Goal: Navigation & Orientation: Understand site structure

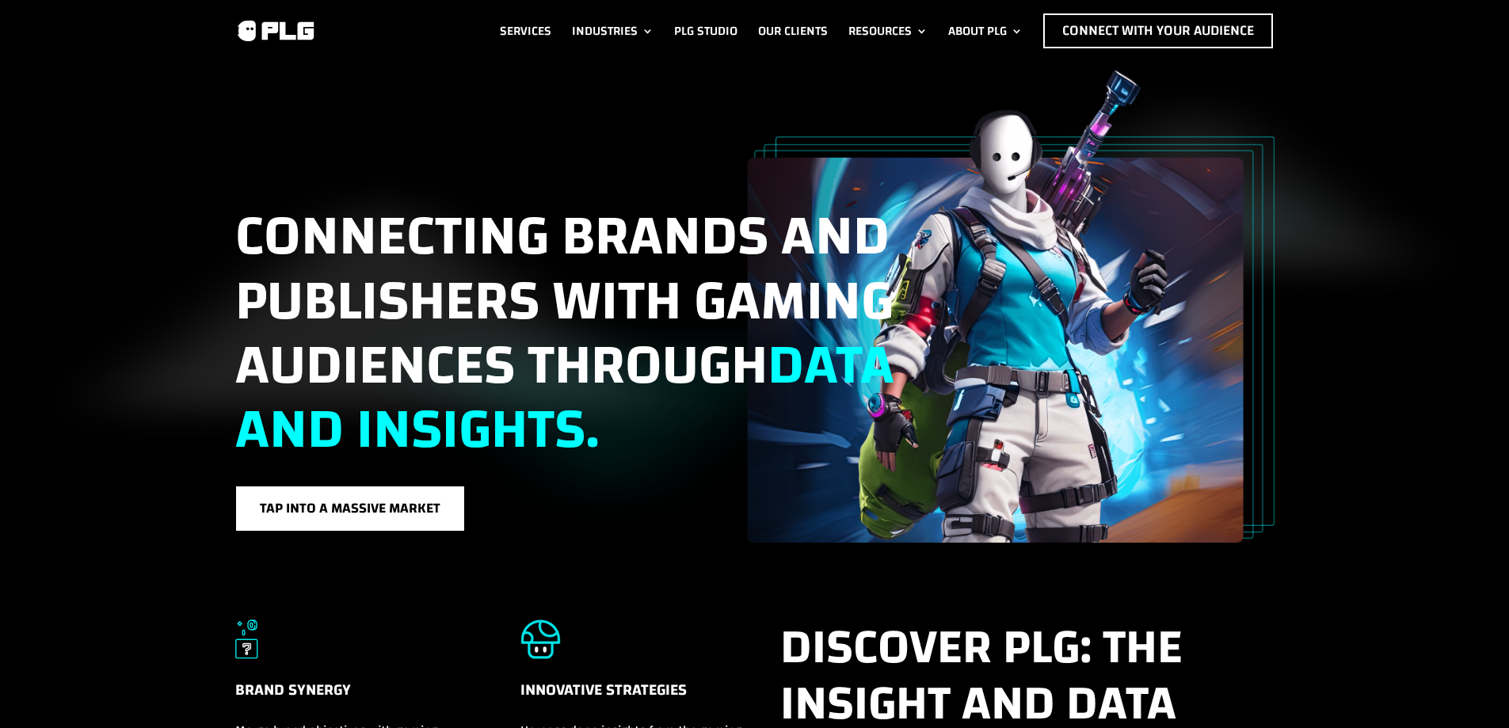
click at [785, 27] on link "Our Clients" at bounding box center [793, 30] width 70 height 35
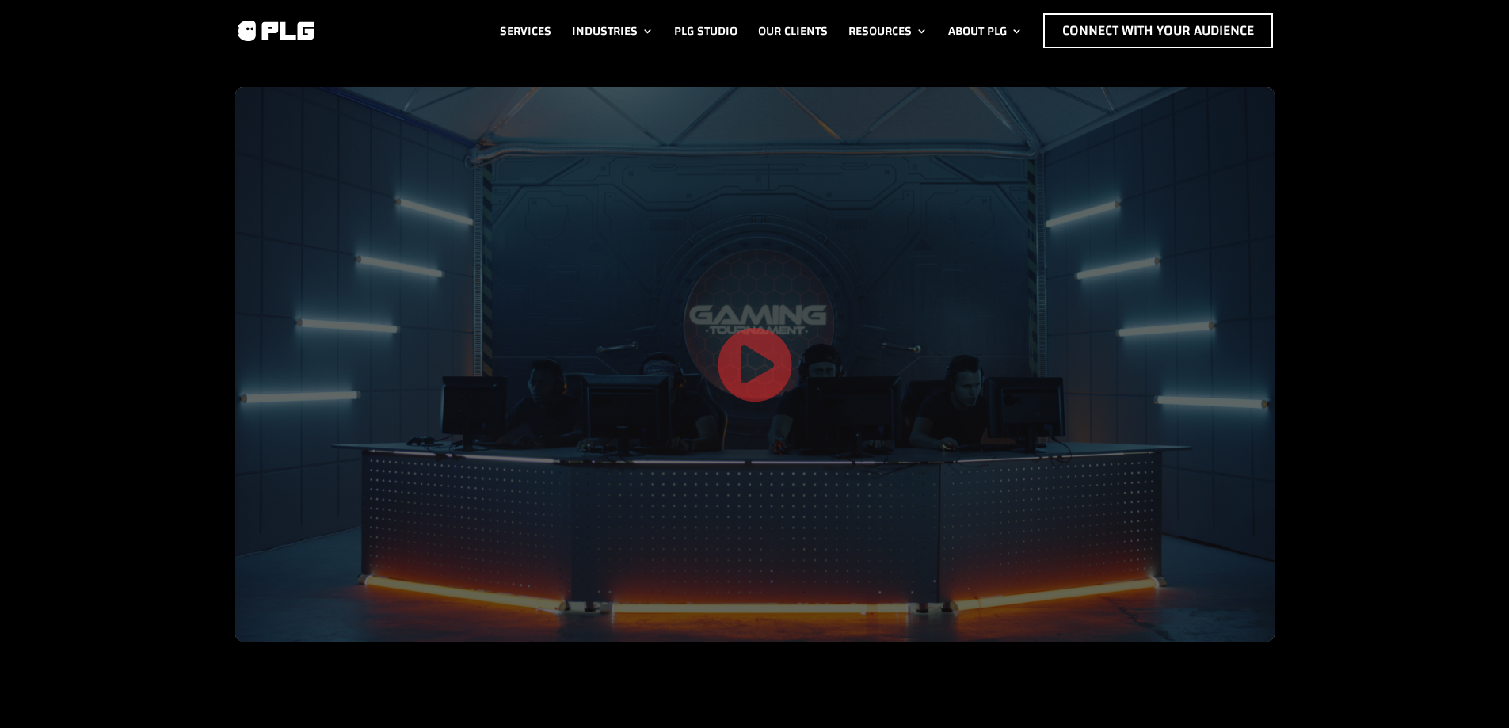
click at [760, 384] on link at bounding box center [755, 367] width 76 height 82
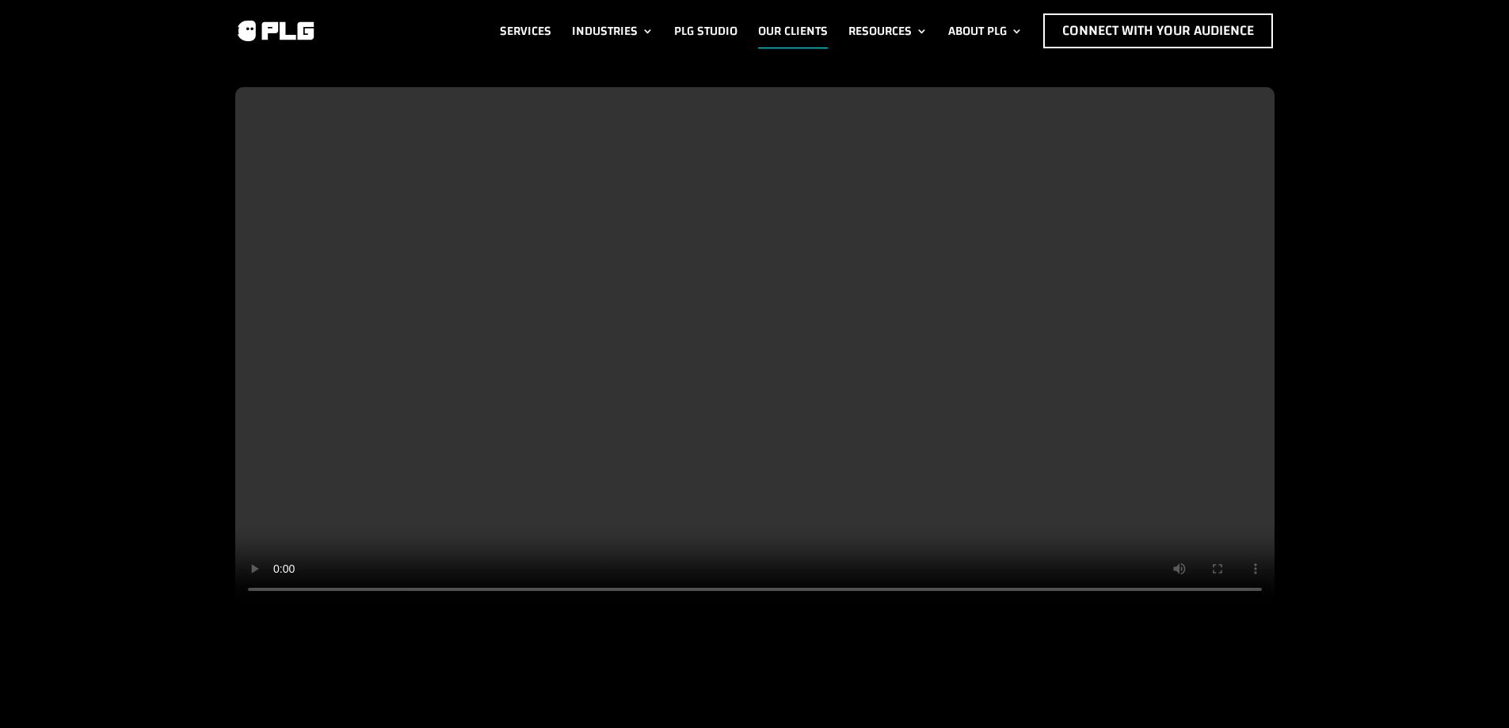
click at [777, 432] on video at bounding box center [754, 347] width 1039 height 520
click at [786, 425] on video at bounding box center [754, 347] width 1039 height 520
click at [911, 460] on video at bounding box center [754, 347] width 1039 height 520
click at [803, 435] on video at bounding box center [754, 347] width 1039 height 520
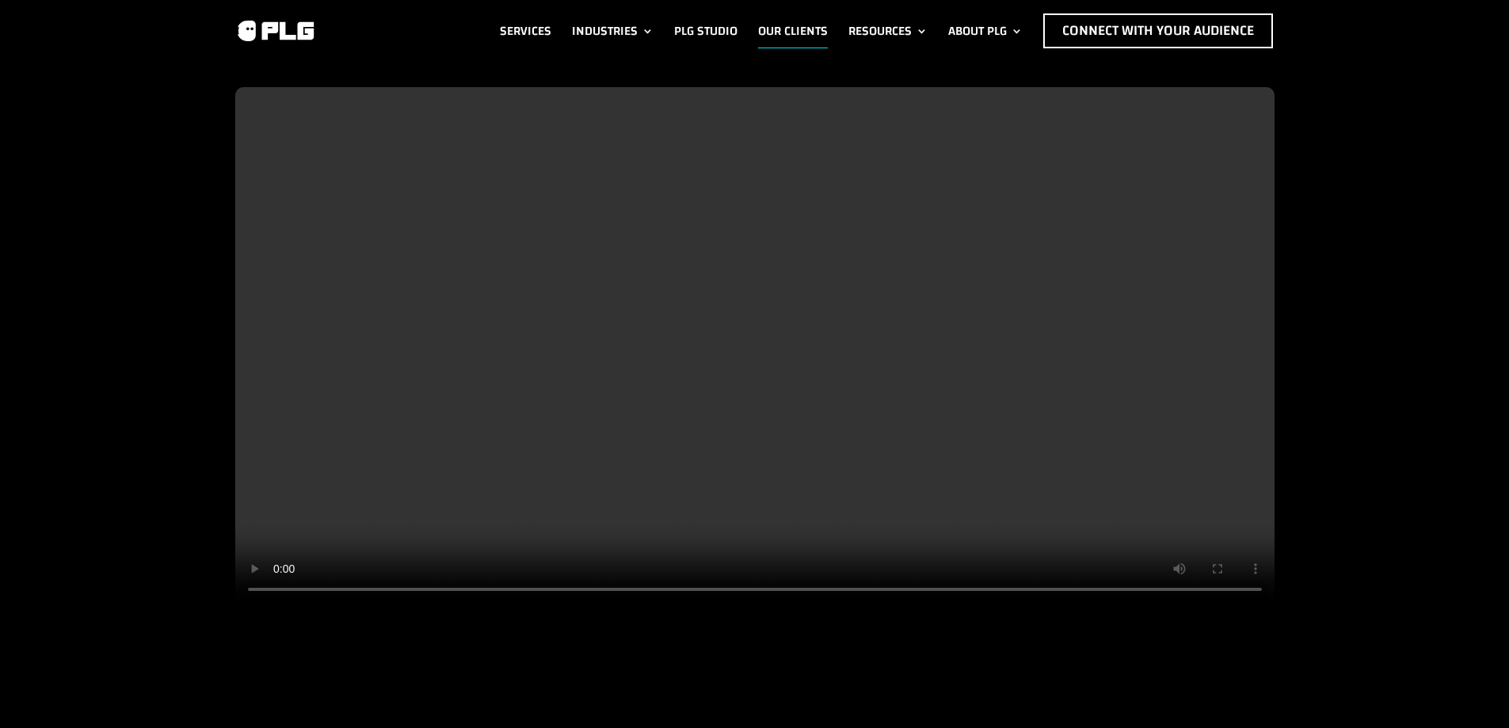
click at [815, 412] on video at bounding box center [754, 347] width 1039 height 520
click at [770, 393] on video at bounding box center [754, 347] width 1039 height 520
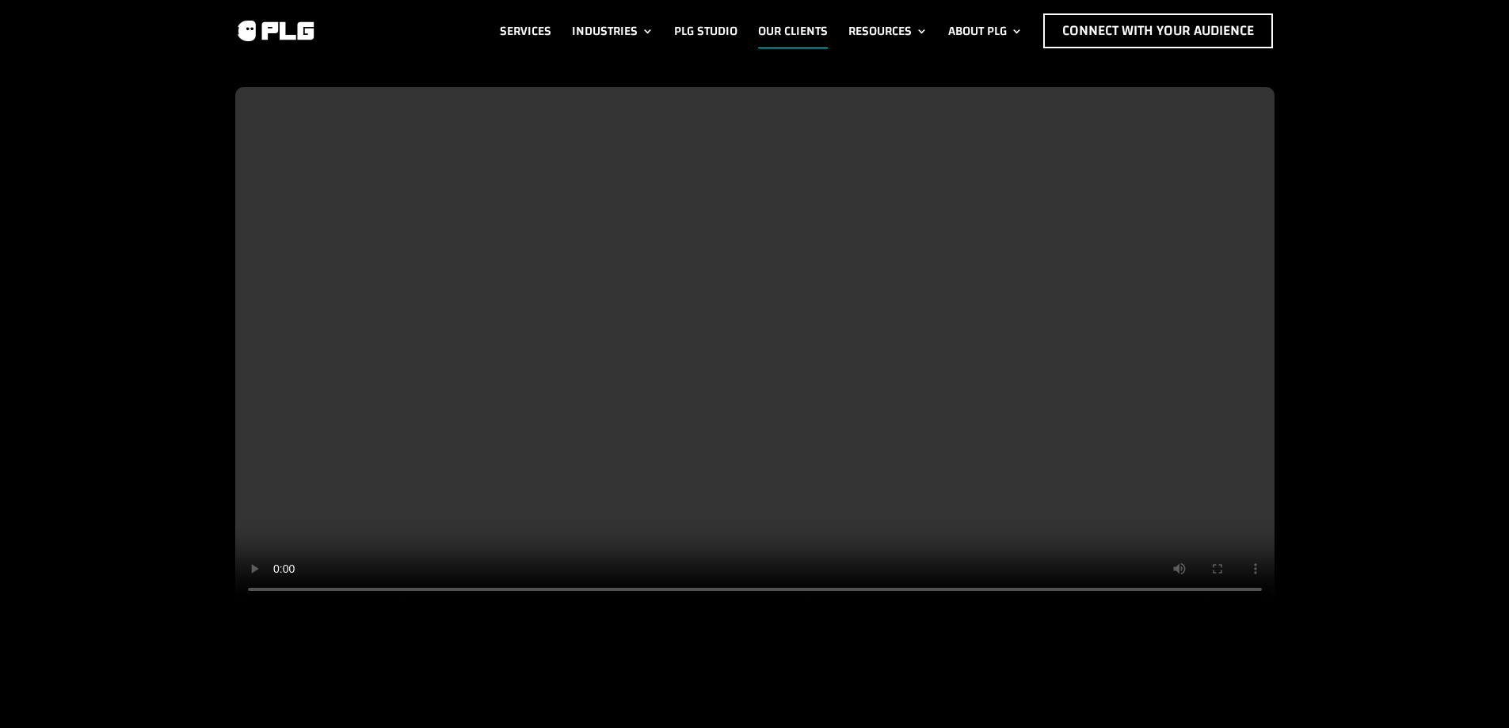
click at [743, 396] on video at bounding box center [754, 347] width 1039 height 520
click at [547, 564] on video at bounding box center [754, 347] width 1039 height 520
click at [661, 491] on video at bounding box center [754, 347] width 1039 height 520
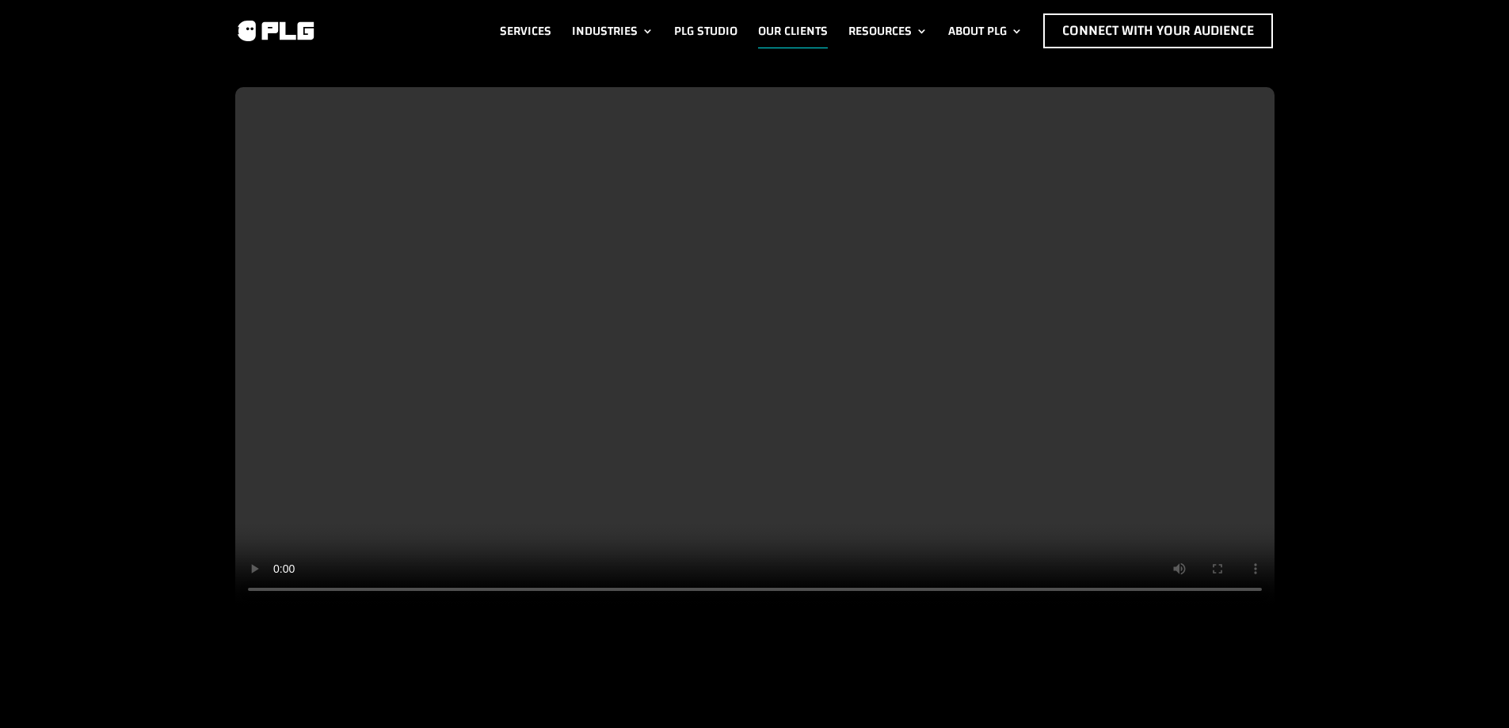
click at [661, 489] on video at bounding box center [754, 347] width 1039 height 520
click at [675, 479] on video at bounding box center [754, 347] width 1039 height 520
click at [673, 478] on video at bounding box center [754, 347] width 1039 height 520
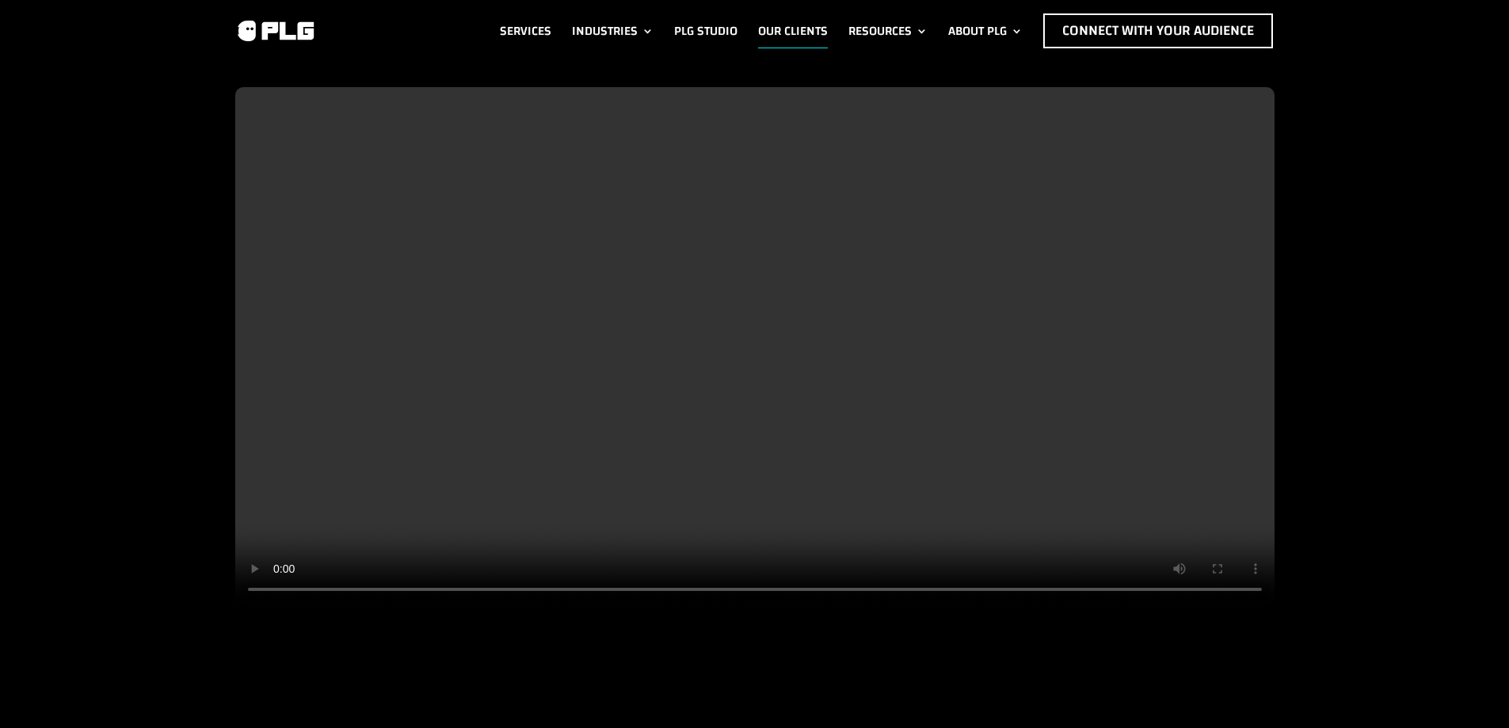
click at [673, 478] on video at bounding box center [754, 347] width 1039 height 520
click at [766, 360] on video at bounding box center [754, 347] width 1039 height 520
click at [765, 371] on video at bounding box center [754, 347] width 1039 height 520
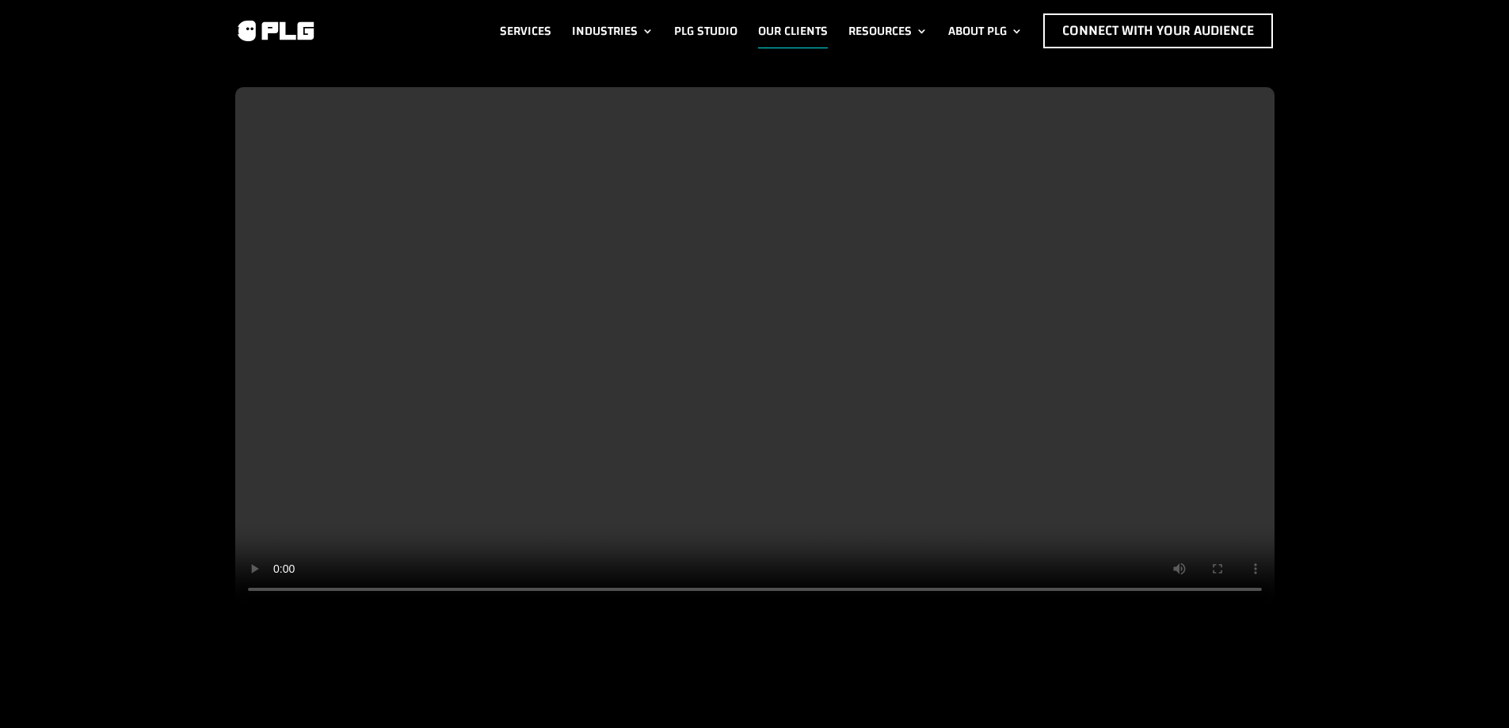
click at [630, 35] on link "Industries" at bounding box center [613, 30] width 82 height 35
click at [645, 31] on link "Industries" at bounding box center [613, 30] width 82 height 35
click at [613, 32] on link "Industries" at bounding box center [613, 30] width 82 height 35
click at [527, 32] on link "Services" at bounding box center [525, 30] width 51 height 35
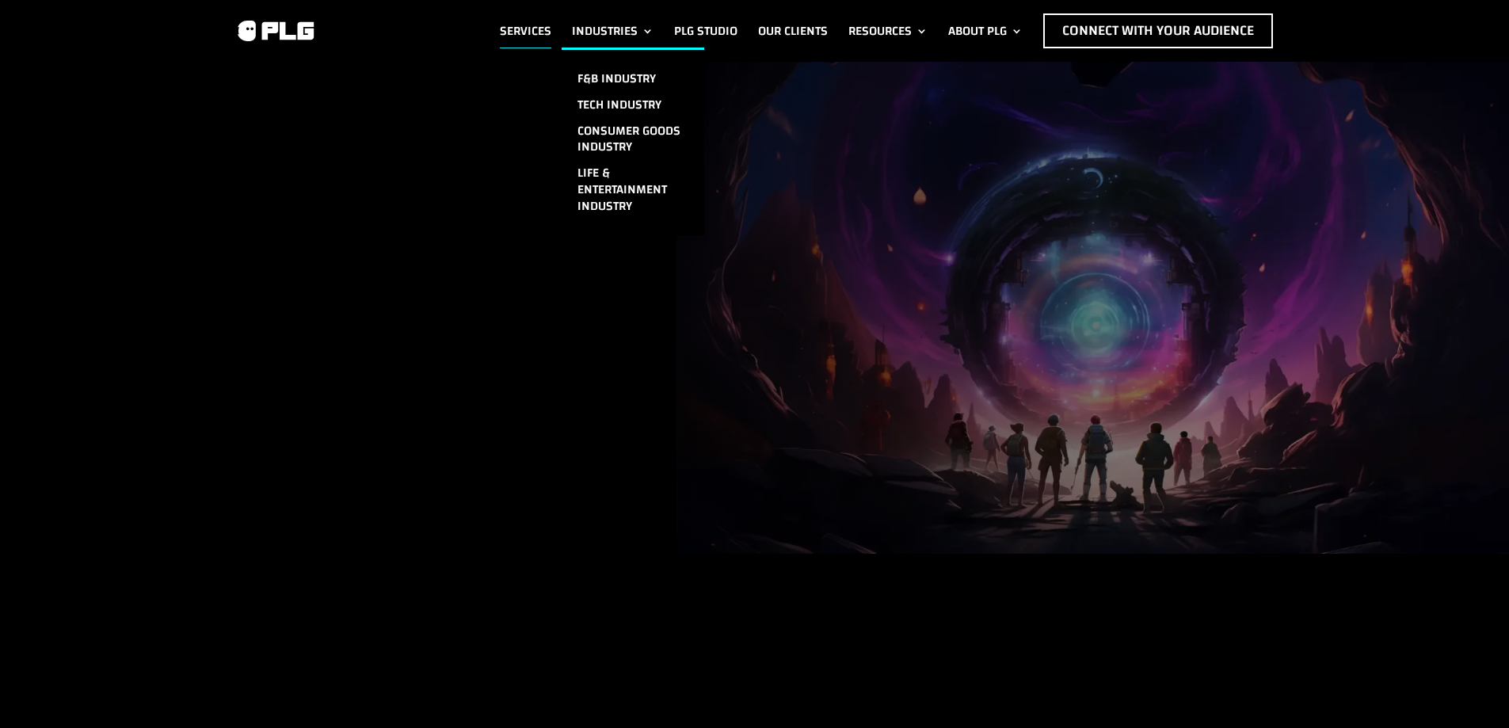
click at [636, 28] on link "Industries" at bounding box center [613, 30] width 82 height 35
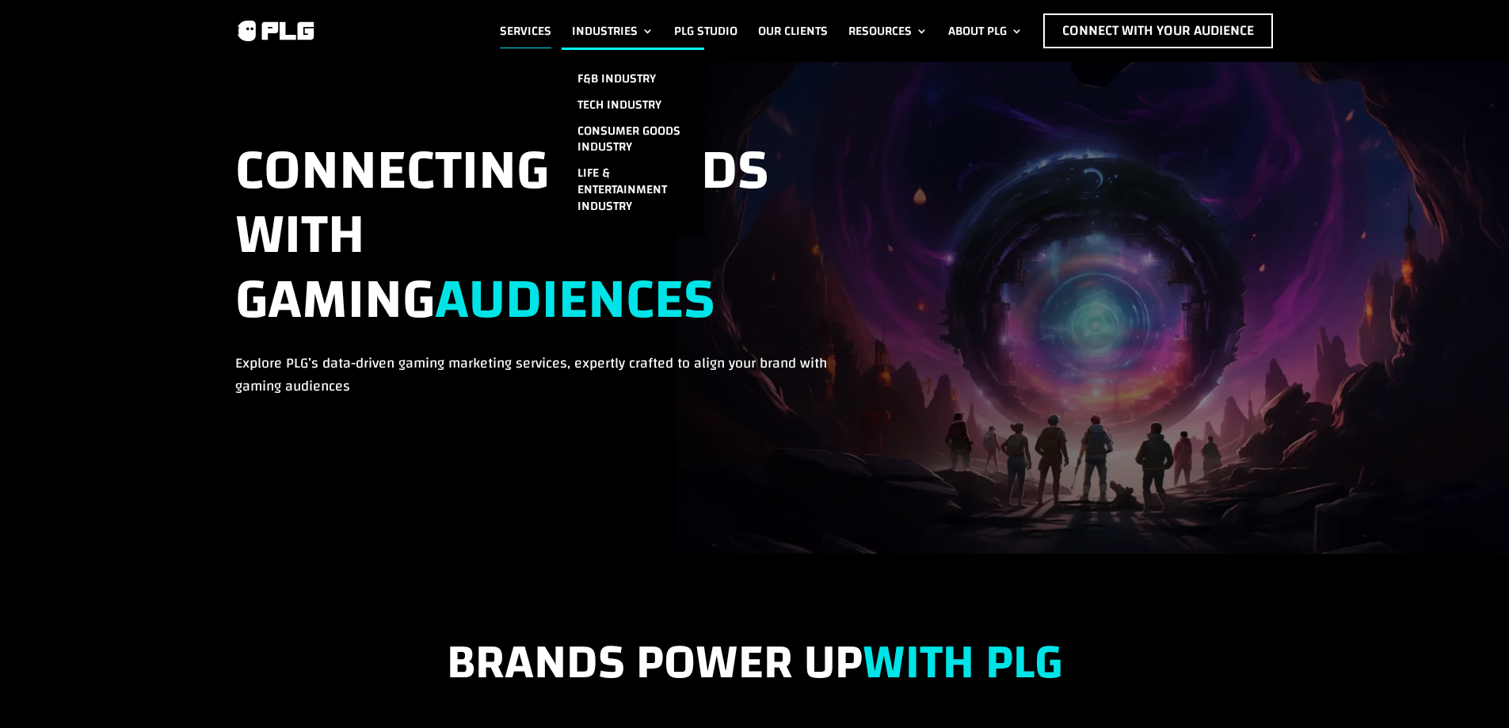
click at [643, 32] on link "Industries" at bounding box center [613, 30] width 82 height 35
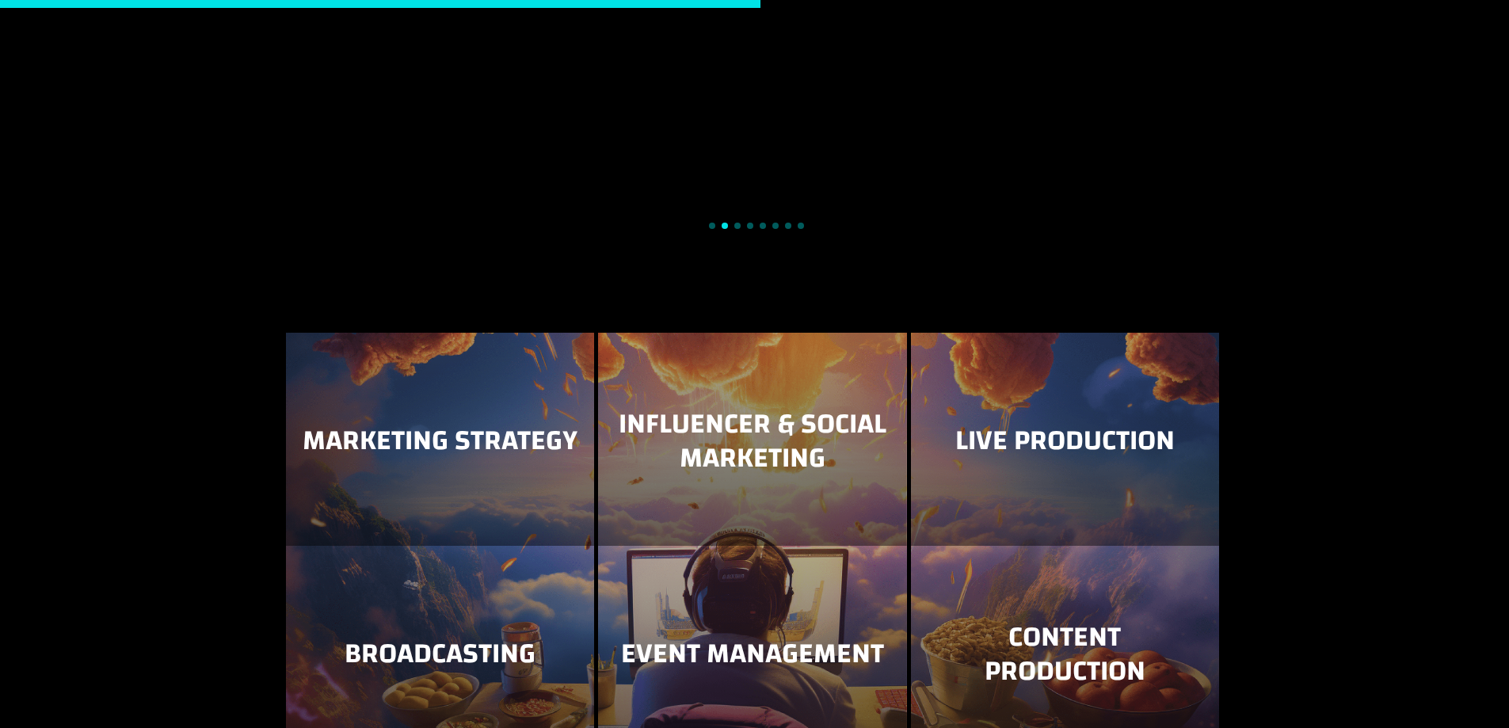
scroll to position [2059, 0]
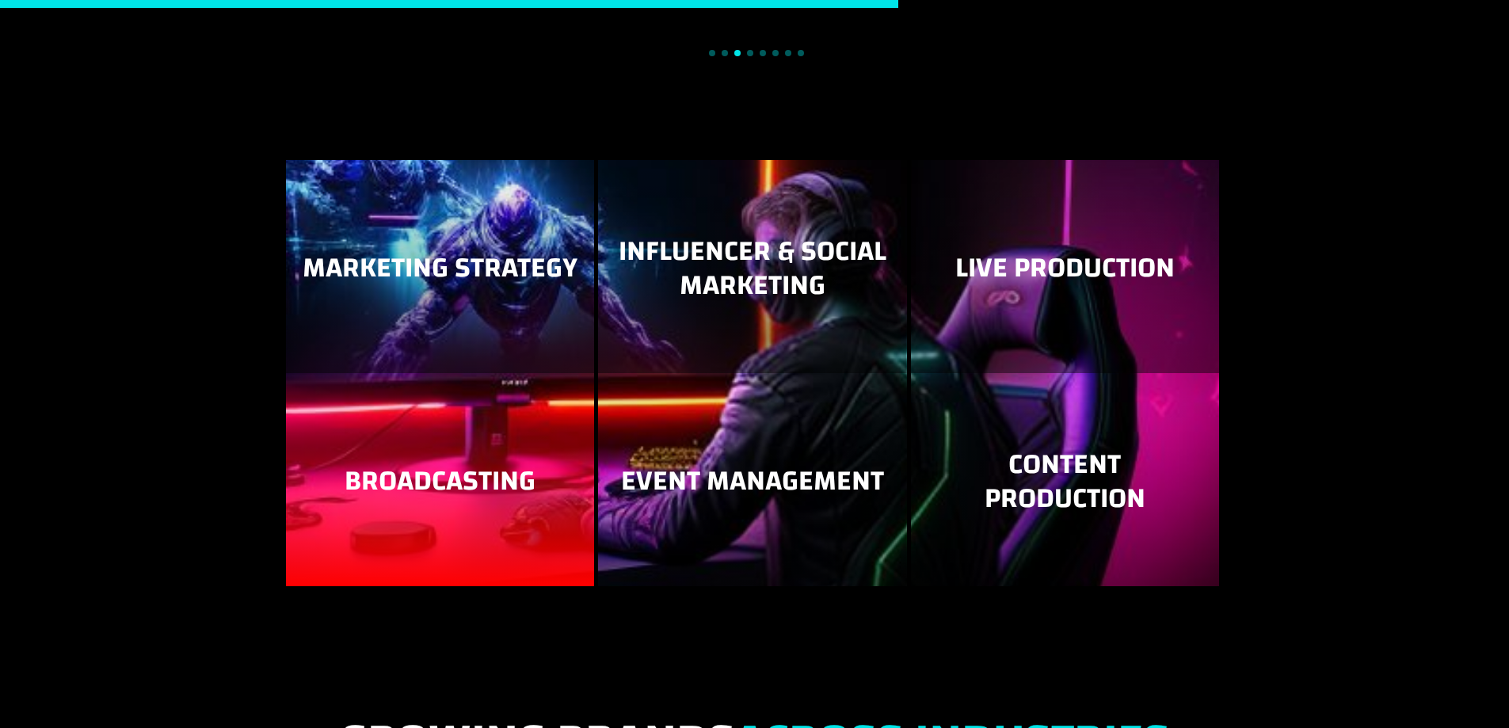
click at [462, 450] on div "Broadcasting" at bounding box center [440, 479] width 276 height 181
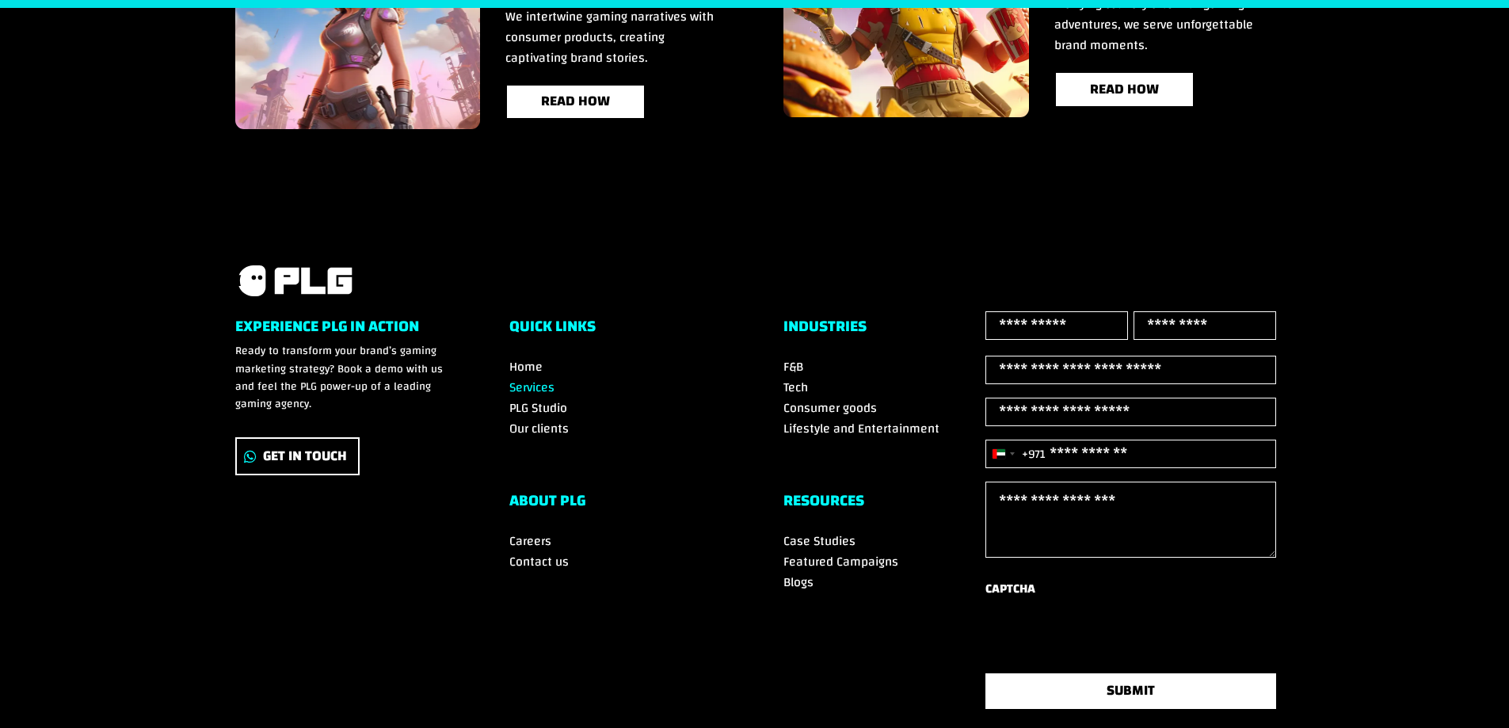
scroll to position [3375, 0]
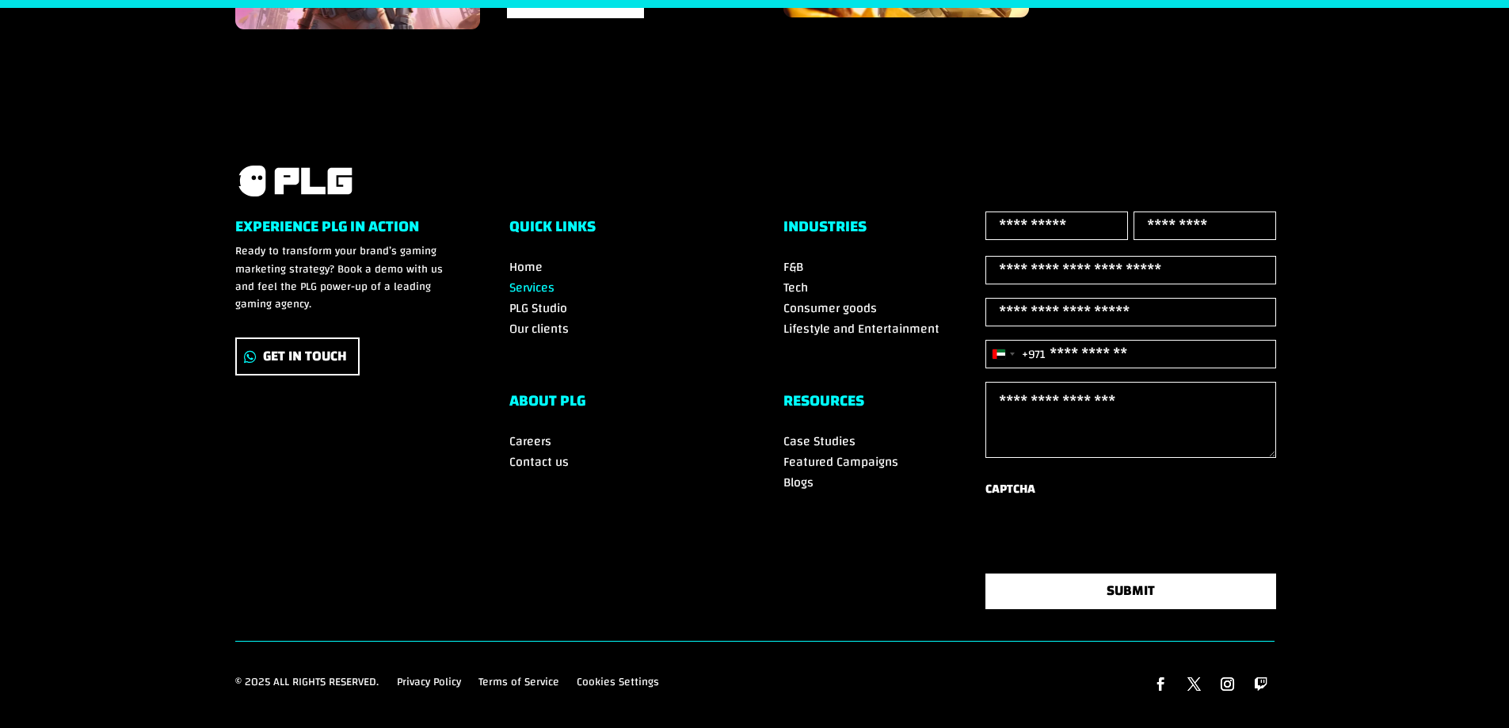
click at [548, 296] on span "PLG Studio" at bounding box center [538, 308] width 58 height 24
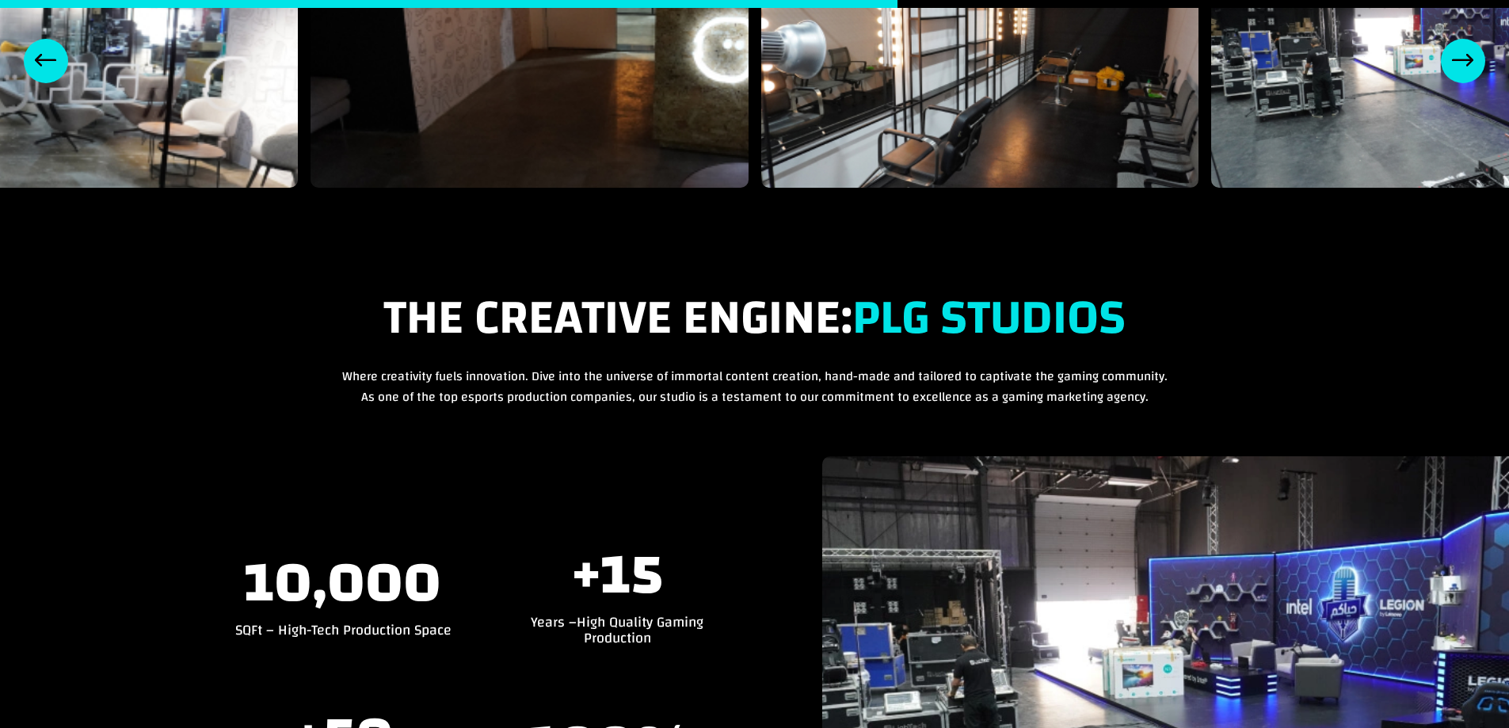
scroll to position [1188, 0]
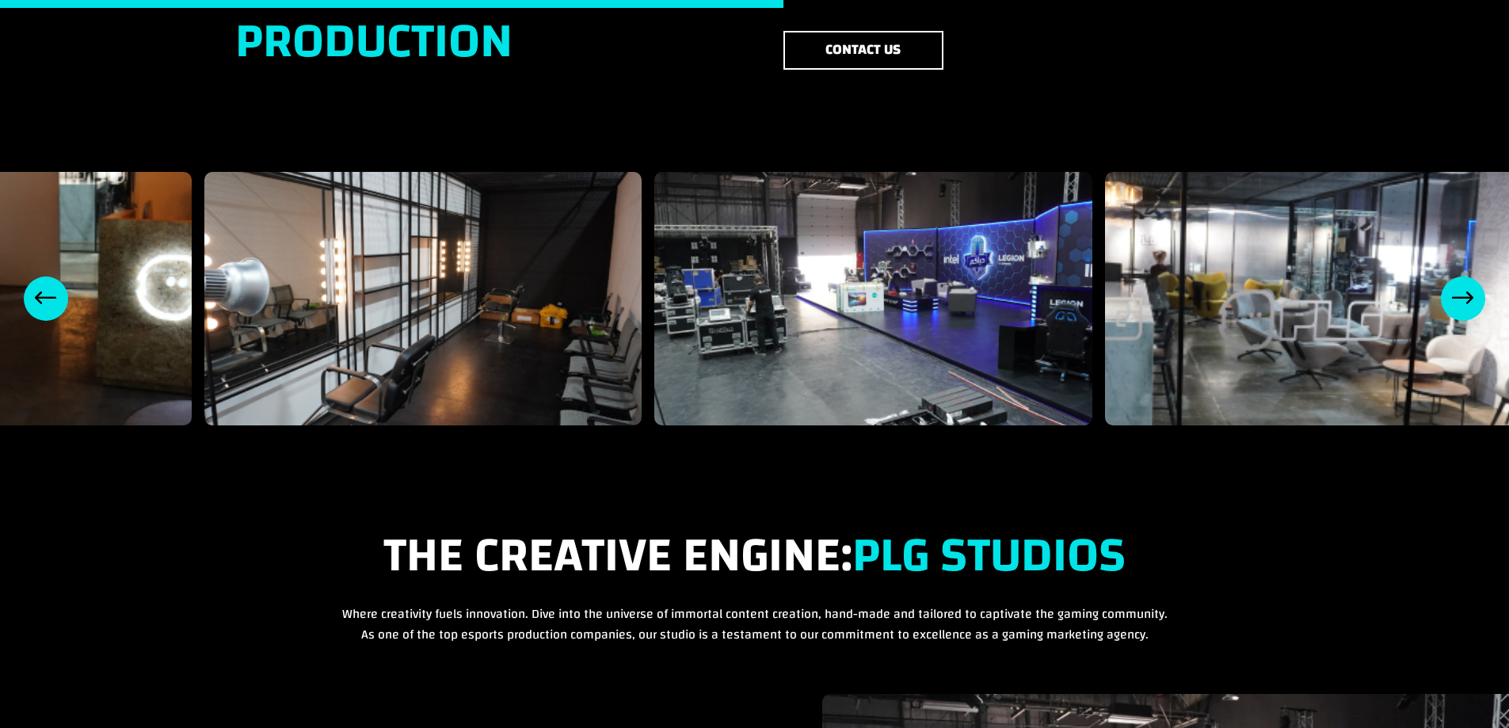
click at [471, 272] on div "4 / 8" at bounding box center [423, 298] width 438 height 253
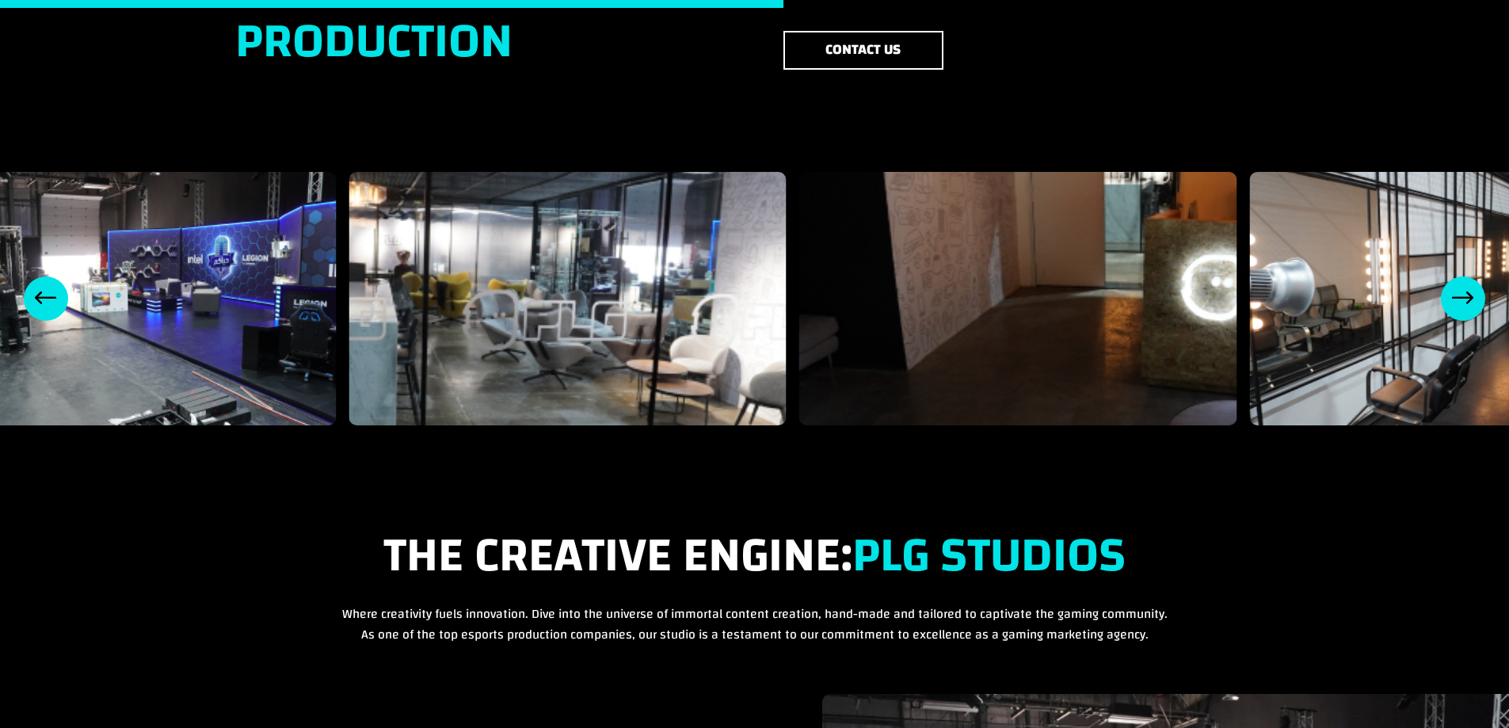
click at [304, 270] on div "5 / 8" at bounding box center [118, 298] width 438 height 253
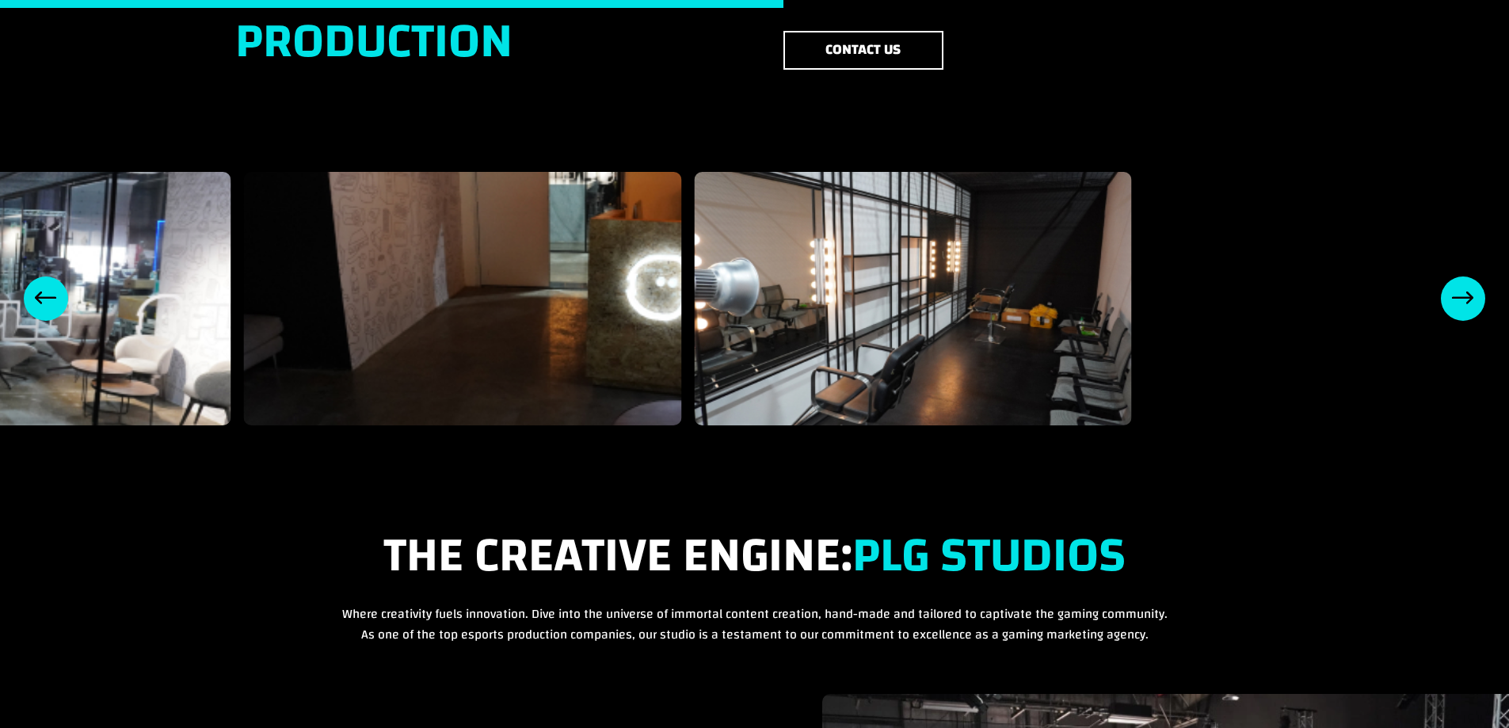
click at [477, 276] on div "7 / 8" at bounding box center [463, 298] width 438 height 253
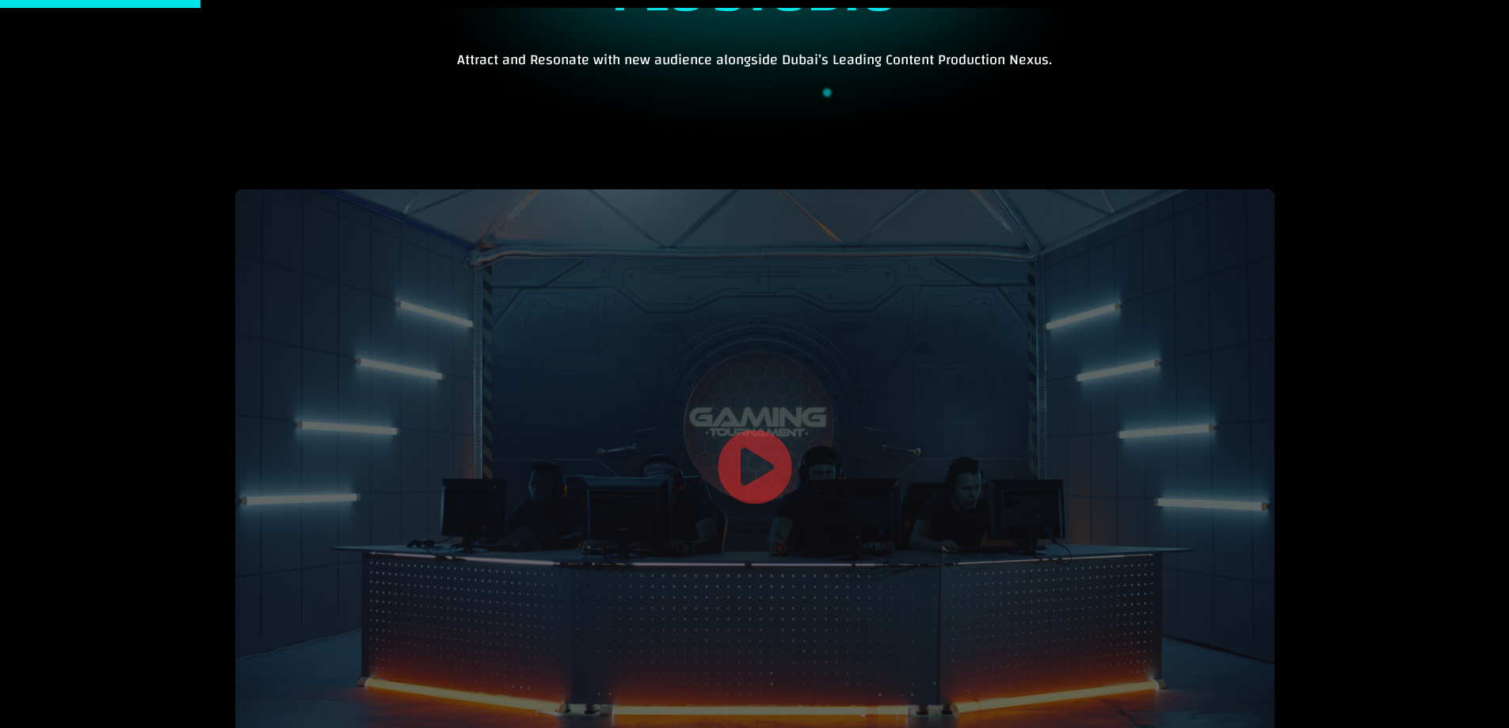
scroll to position [0, 0]
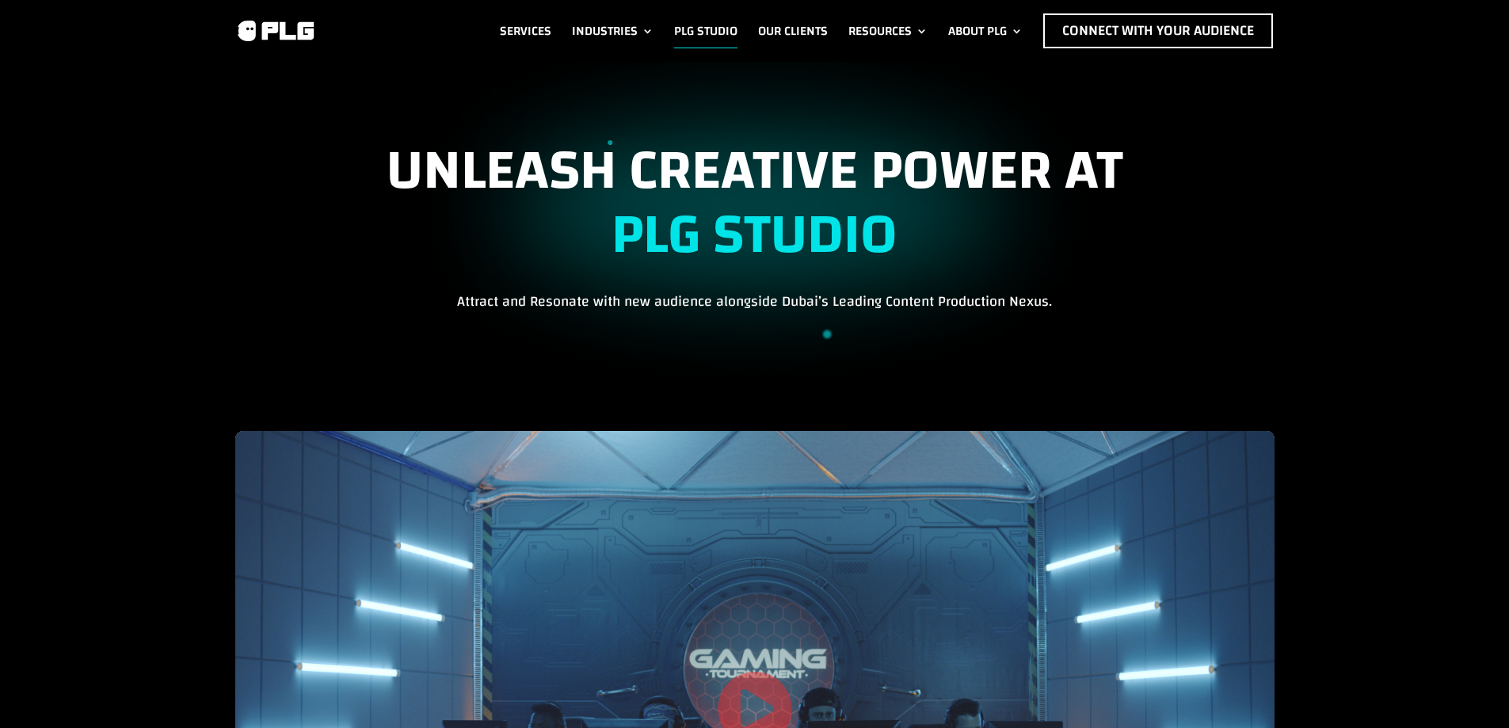
click at [528, 31] on link "Services" at bounding box center [525, 30] width 51 height 35
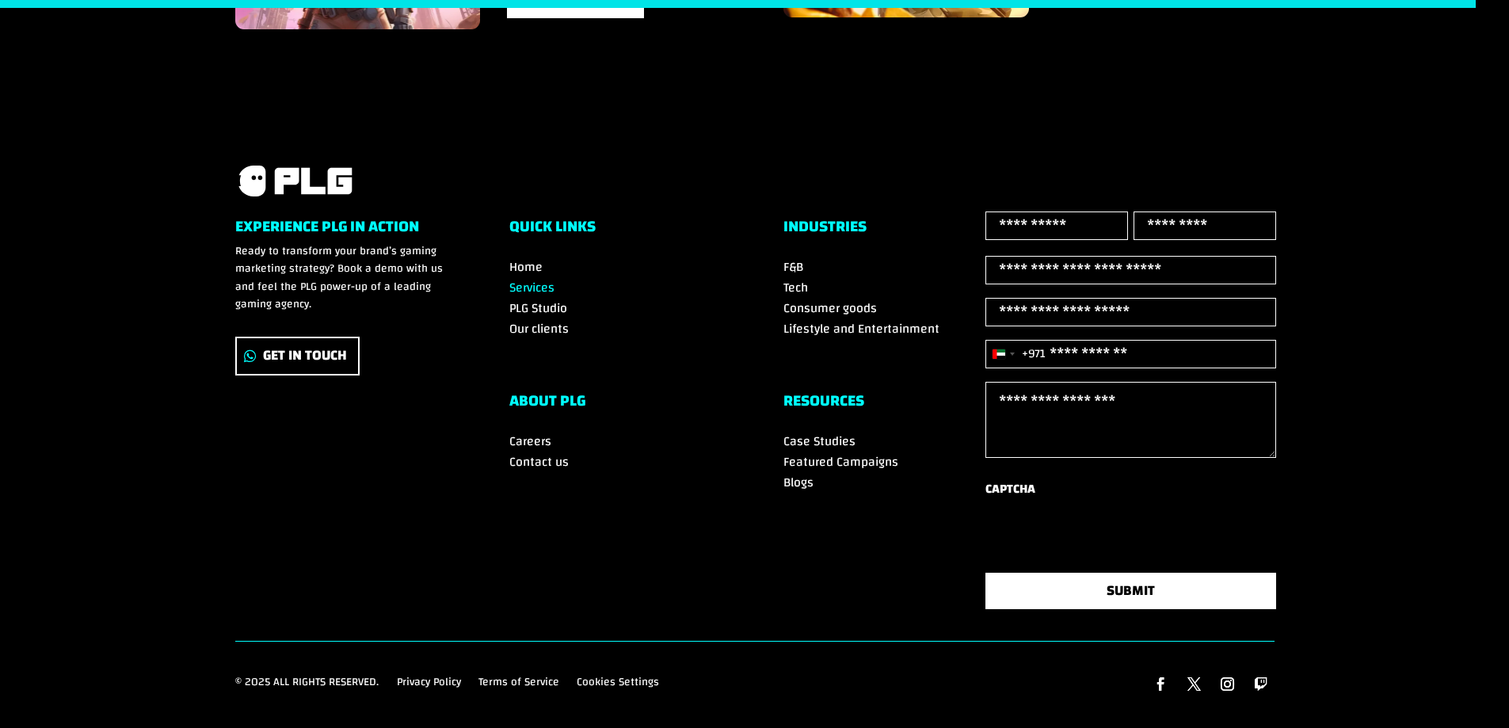
scroll to position [3375, 0]
click at [1229, 684] on link "Follow" at bounding box center [1226, 684] width 27 height 27
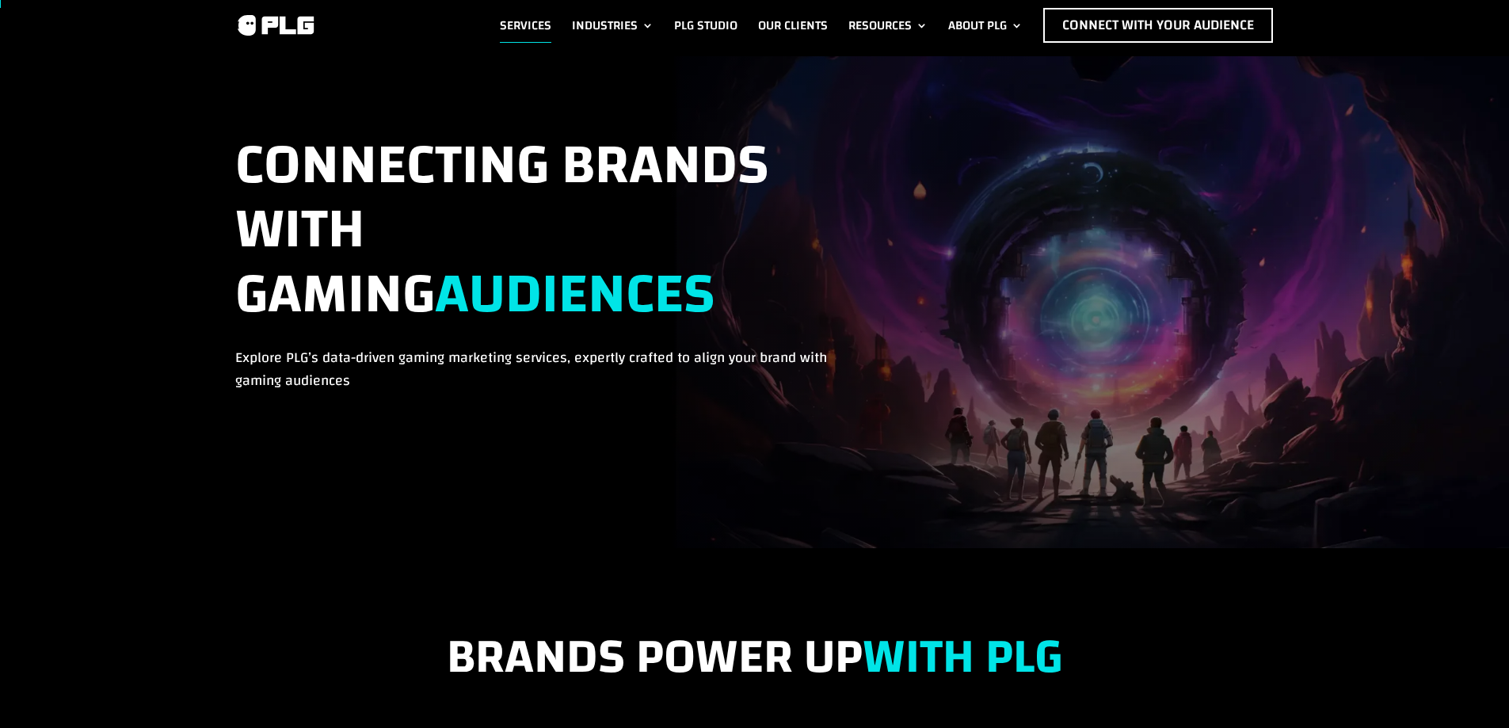
scroll to position [0, 0]
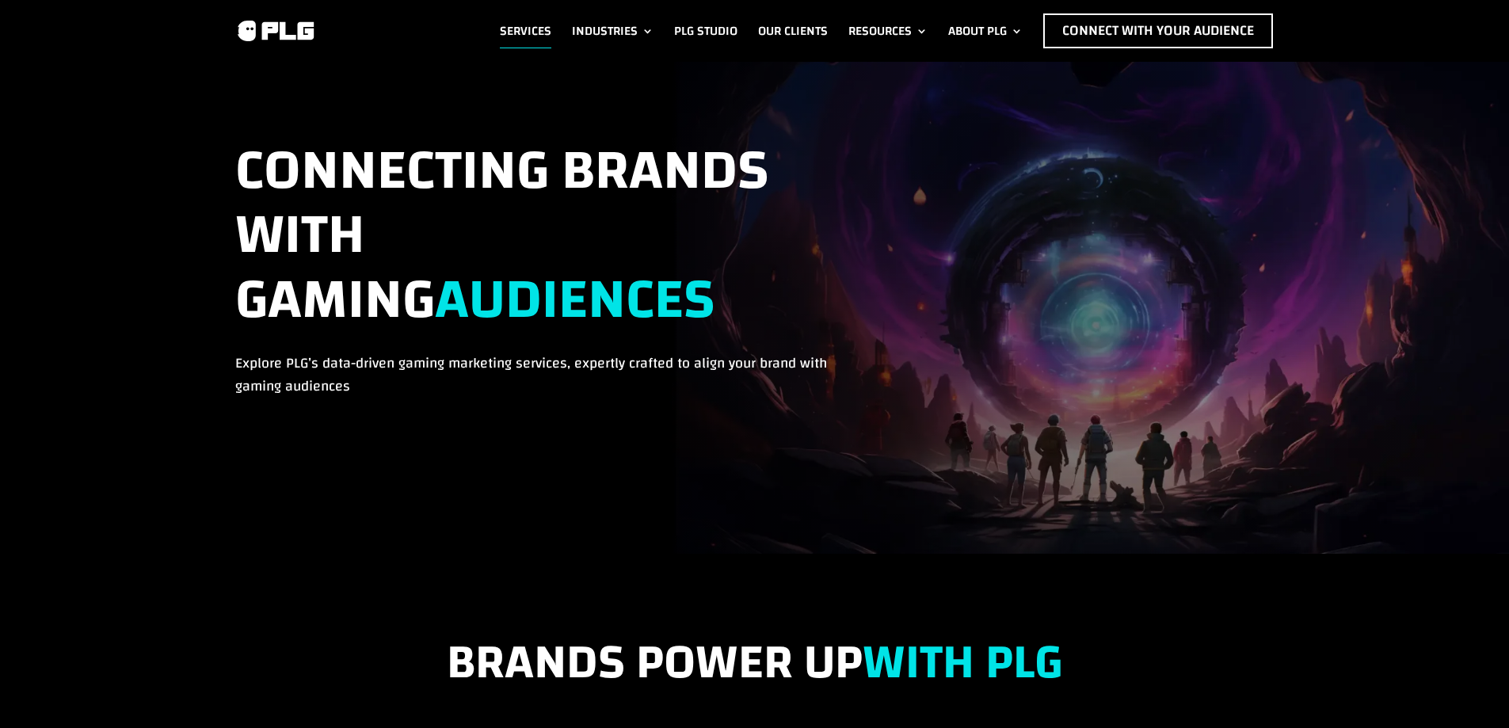
click at [284, 21] on img at bounding box center [275, 31] width 80 height 24
